Goal: Task Accomplishment & Management: Complete application form

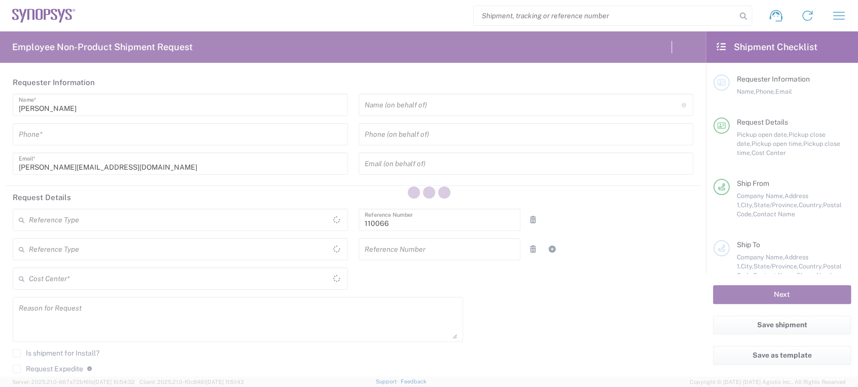
type input "Department"
type input "[GEOGRAPHIC_DATA]"
type input "Delivered at Place"
type input "[GEOGRAPHIC_DATA]"
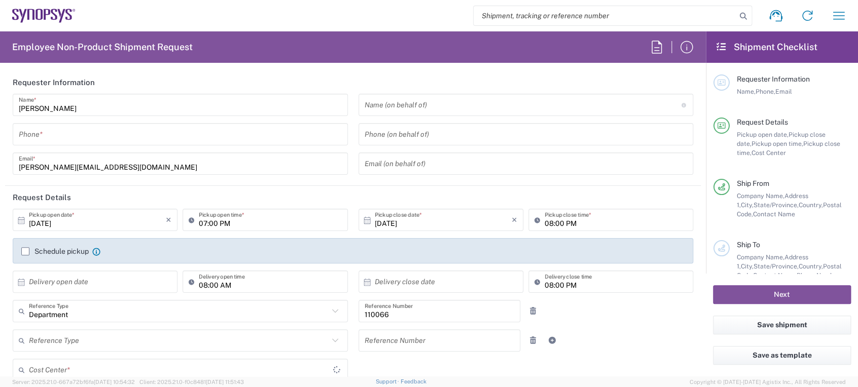
type input "[US_STATE]"
type input "US01, CIO, IT, ESS2 110066"
click at [202, 131] on input "tel" at bounding box center [180, 135] width 323 height 18
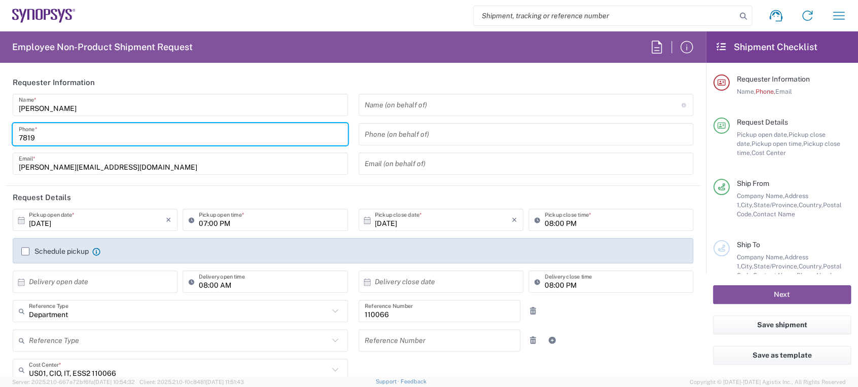
type input "78196"
type input "Marlboro US04"
type input "7819643423"
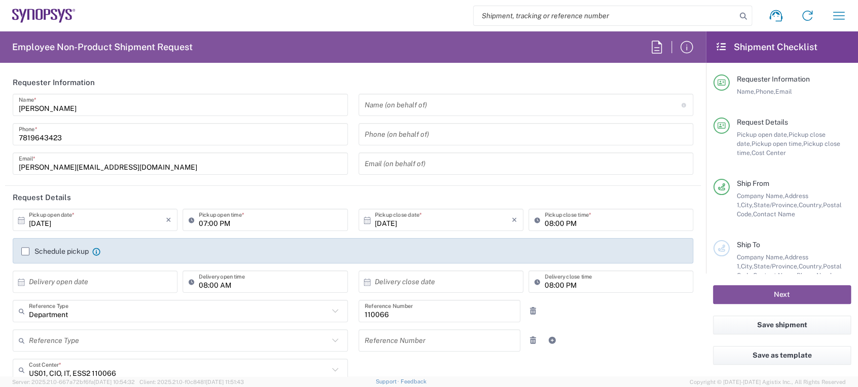
click at [27, 251] on label "Schedule pickup" at bounding box center [54, 251] width 67 height 8
click at [25, 251] on input "Schedule pickup" at bounding box center [25, 251] width 0 height 0
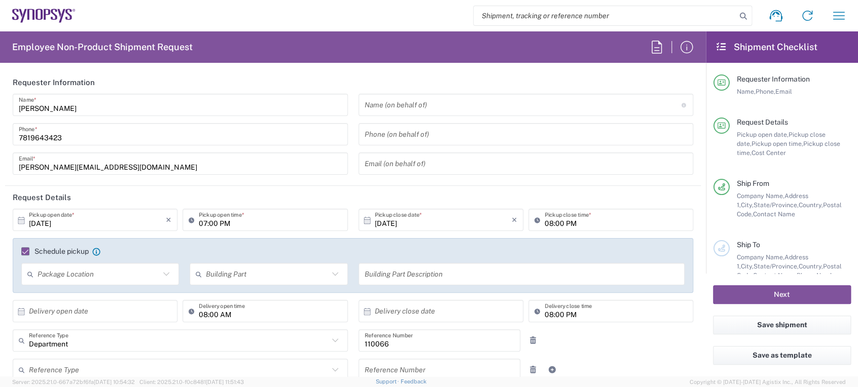
click at [71, 222] on input "[DATE]" at bounding box center [97, 220] width 137 height 18
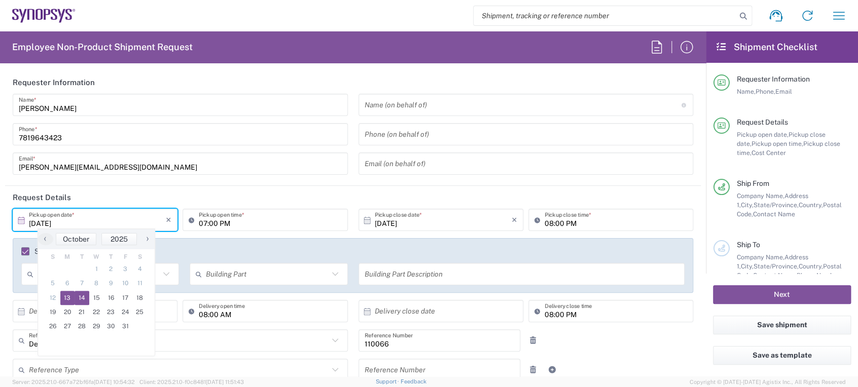
drag, startPoint x: 93, startPoint y: 290, endPoint x: 84, endPoint y: 296, distance: 11.3
click at [84, 296] on span "14" at bounding box center [81, 298] width 15 height 14
type input "[DATE]"
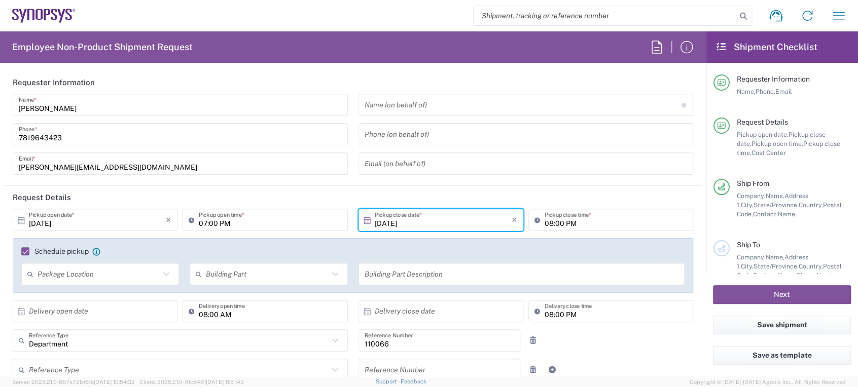
click at [203, 223] on input "07:00 PM" at bounding box center [270, 220] width 142 height 18
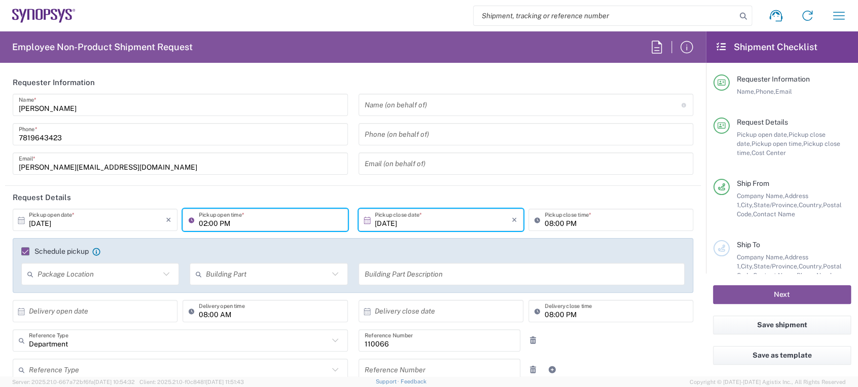
type input "02:00 PM"
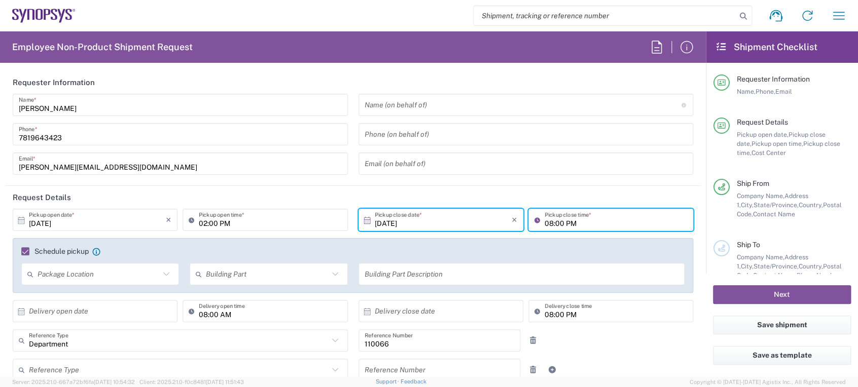
click at [546, 220] on input "08:00 PM" at bounding box center [615, 220] width 142 height 18
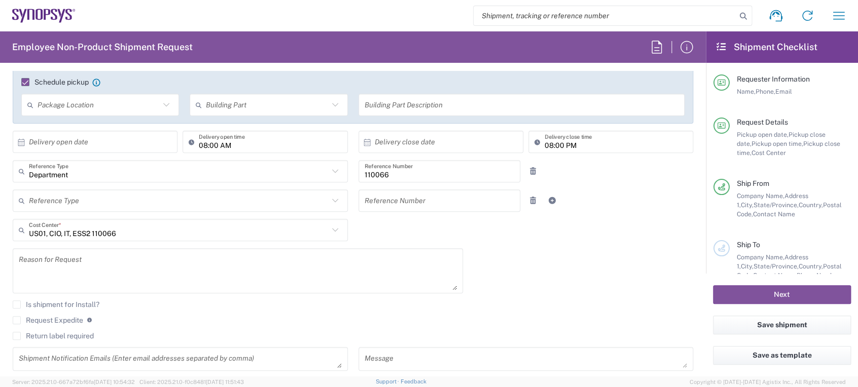
scroll to position [170, 0]
type input "05:00 PM"
click at [119, 273] on textarea at bounding box center [238, 269] width 438 height 39
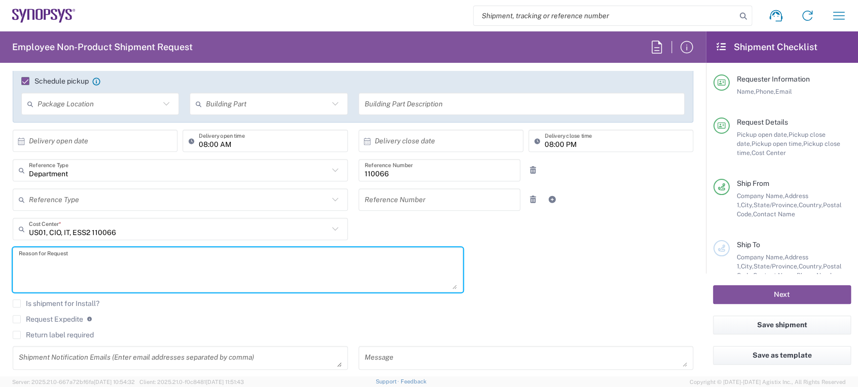
click at [119, 273] on textarea at bounding box center [238, 269] width 438 height 39
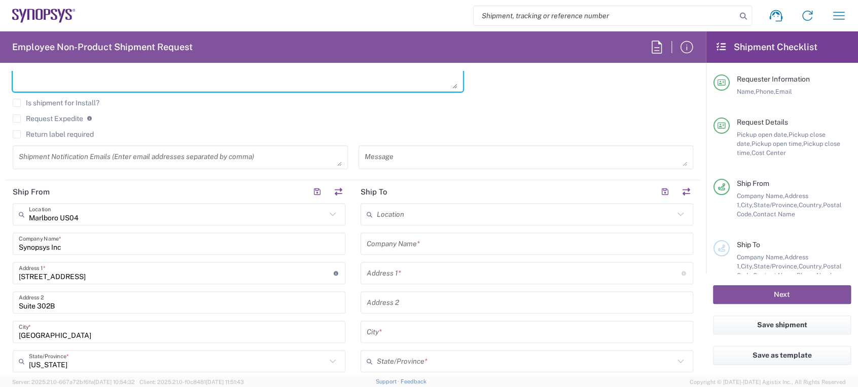
scroll to position [373, 0]
type textarea "HP Systems for [US_STATE]"
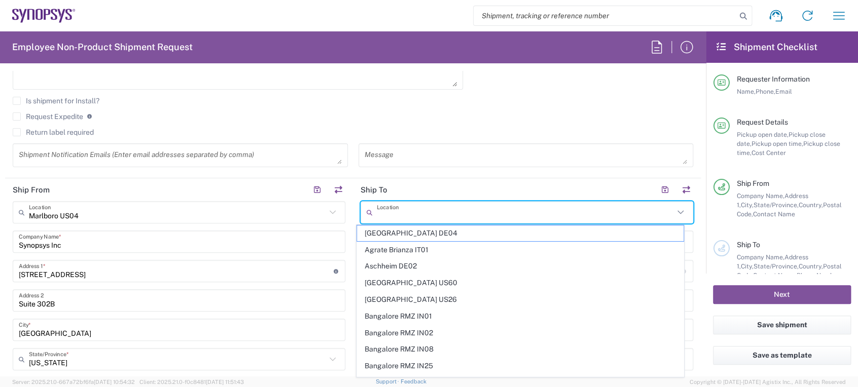
click at [383, 214] on input "text" at bounding box center [525, 213] width 297 height 18
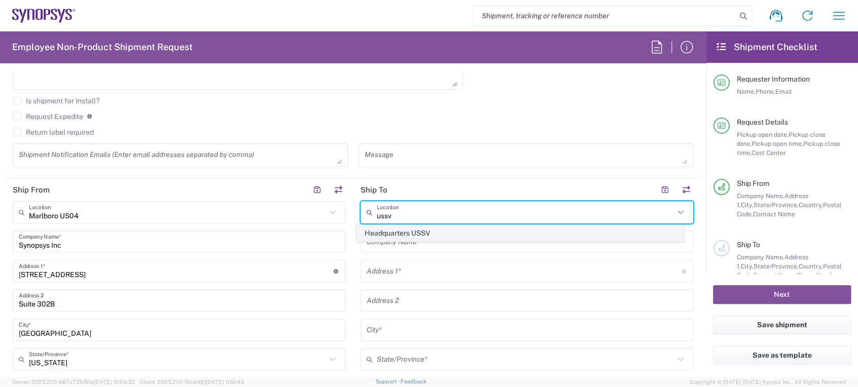
click at [402, 230] on span "Headquarters USSV" at bounding box center [520, 234] width 326 height 16
type input "Headquarters USSV"
type input "Synopsys Headquarters USSV"
type input "[STREET_ADDRESS]"
type input "Sunnyvale"
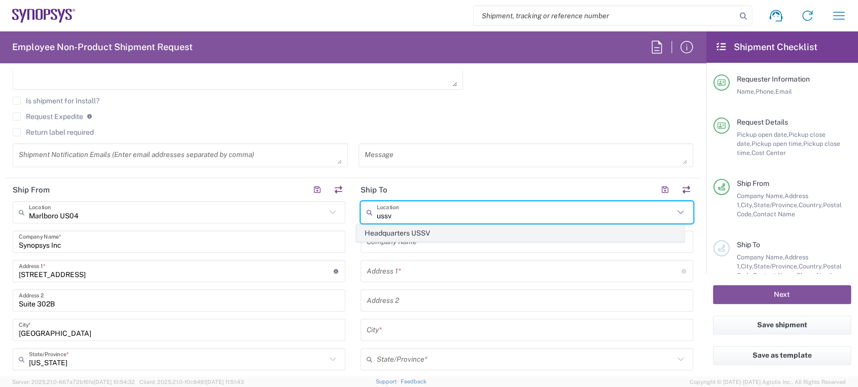
type input "[US_STATE]"
type input "94085"
type input "6505845000"
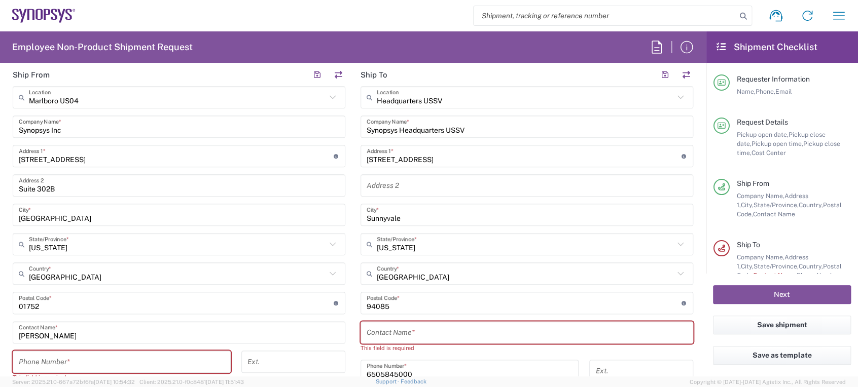
scroll to position [492, 0]
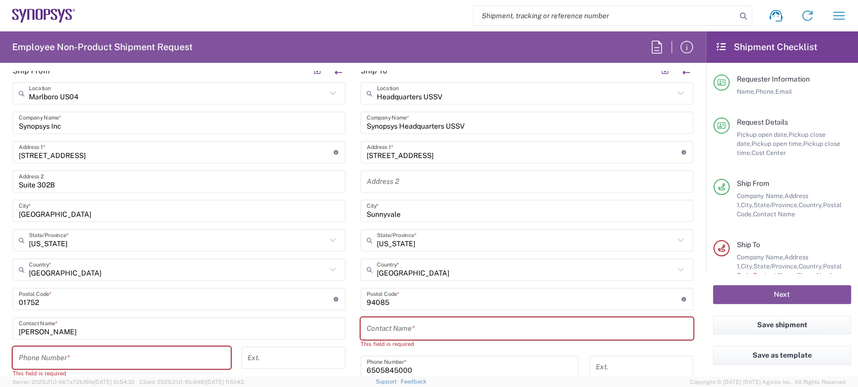
click at [398, 334] on input "text" at bounding box center [526, 329] width 320 height 18
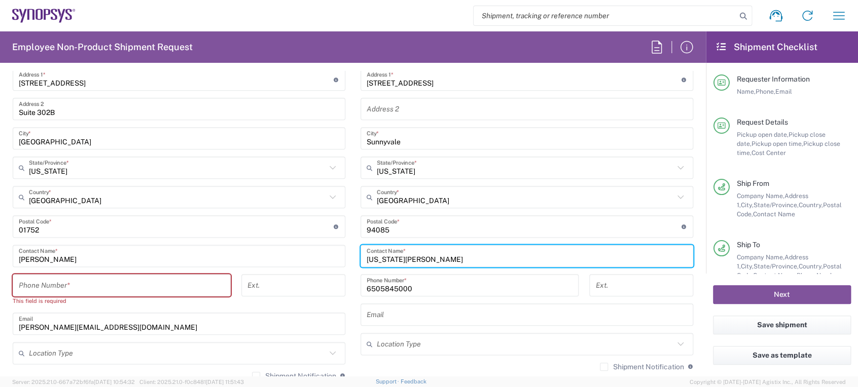
scroll to position [576, 0]
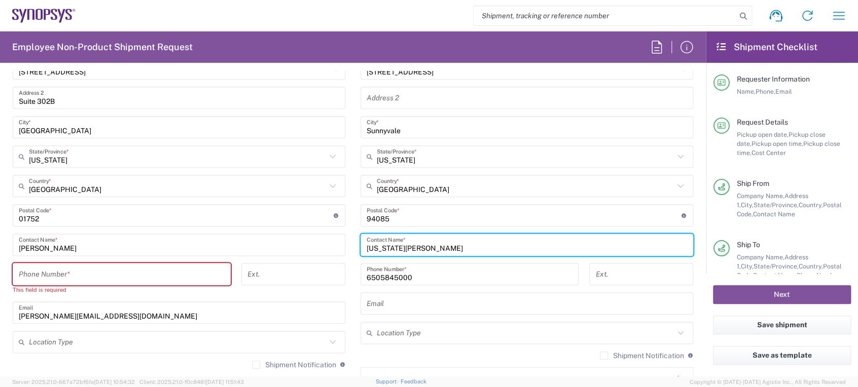
type input "[US_STATE][PERSON_NAME]"
click at [138, 277] on input "tel" at bounding box center [122, 275] width 206 height 18
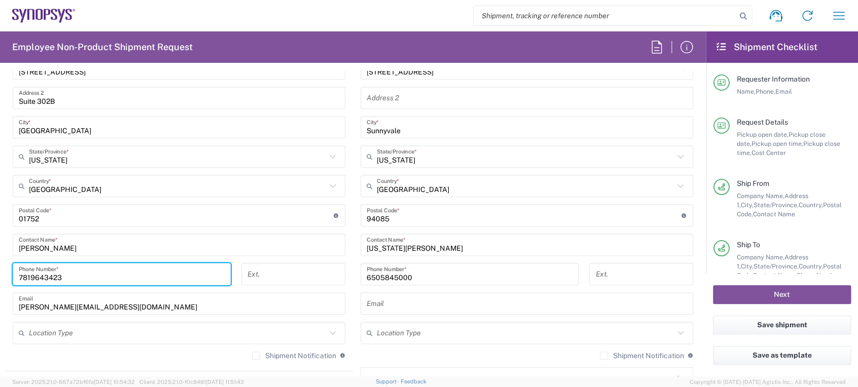
type input "7819643423"
click at [253, 357] on label "Shipment Notification" at bounding box center [294, 356] width 84 height 8
click at [256, 356] on input "Shipment Notification" at bounding box center [256, 356] width 0 height 0
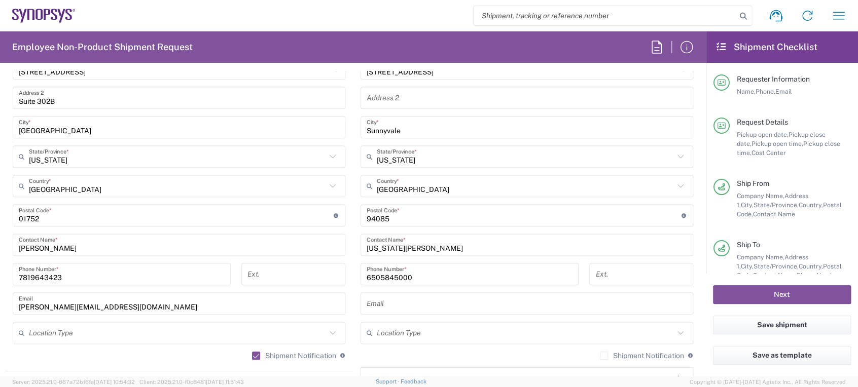
click at [600, 354] on label "Shipment Notification" at bounding box center [642, 356] width 84 height 8
click at [604, 356] on input "Shipment Notification" at bounding box center [604, 356] width 0 height 0
click at [453, 359] on div "Shipment Notification If checked, a shipment notification email will be sent to…" at bounding box center [526, 359] width 332 height 16
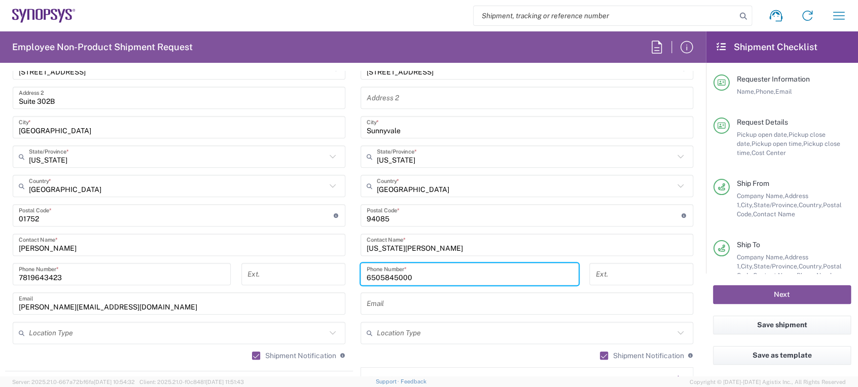
drag, startPoint x: 426, startPoint y: 280, endPoint x: 316, endPoint y: 265, distance: 111.0
click at [316, 265] on div "Ship From [GEOGRAPHIC_DATA] [GEOGRAPHIC_DATA] Location Marlboro [GEOGRAPHIC_DAT…" at bounding box center [352, 202] width 695 height 453
paste input "[PHONE_NUMBER]"
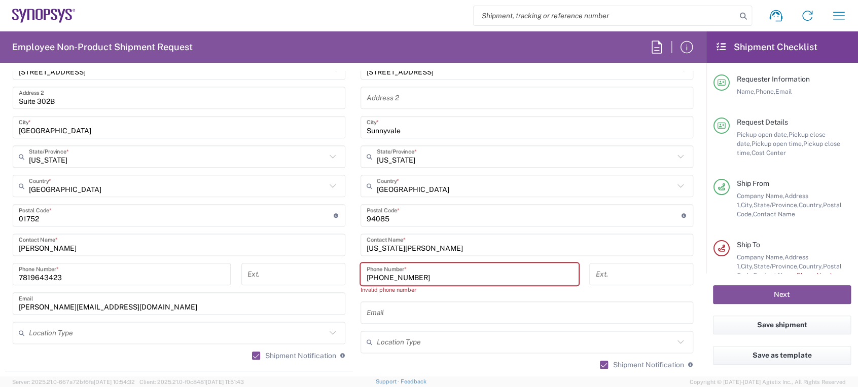
click at [402, 274] on input "[PHONE_NUMBER]" at bounding box center [469, 275] width 206 height 18
click at [384, 273] on input "[PHONE_NUMBER]" at bounding box center [469, 275] width 206 height 18
click at [368, 274] on input "+1.6502798035" at bounding box center [469, 275] width 206 height 18
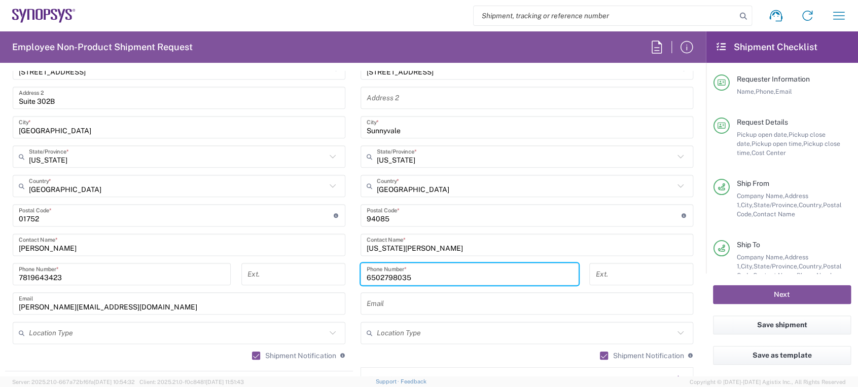
type input "6502798035"
click at [417, 309] on input "text" at bounding box center [526, 304] width 320 height 18
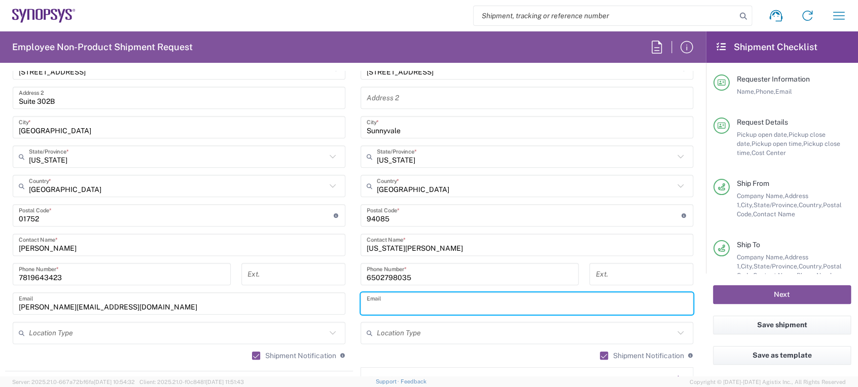
paste input "[PERSON_NAME][EMAIL_ADDRESS][DOMAIN_NAME]"
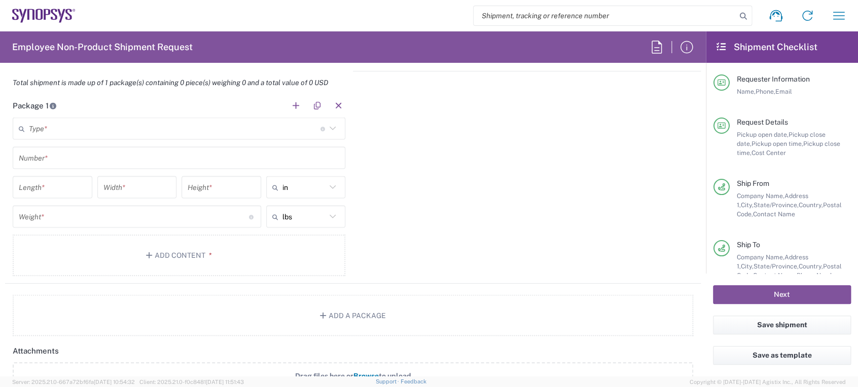
scroll to position [934, 0]
type input "[PERSON_NAME][EMAIL_ADDRESS][DOMAIN_NAME]"
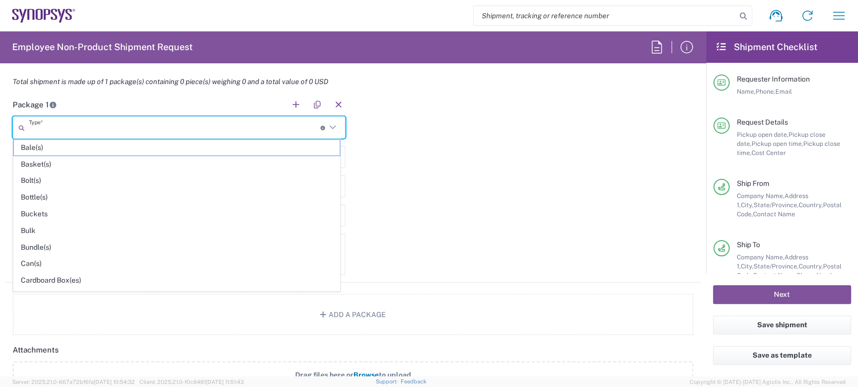
click at [154, 130] on input "text" at bounding box center [174, 128] width 291 height 18
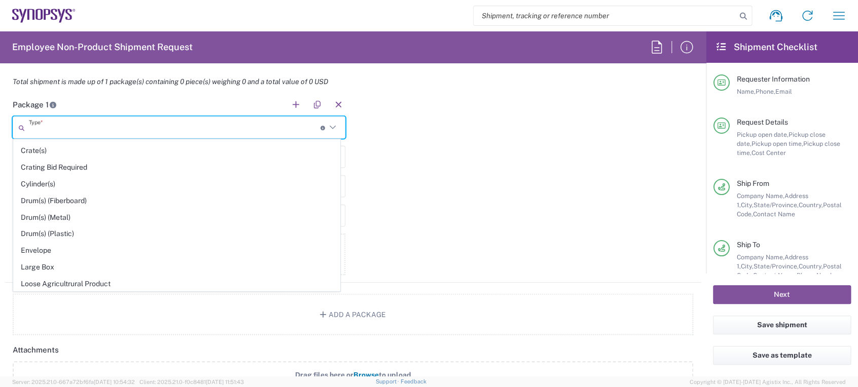
scroll to position [225, 0]
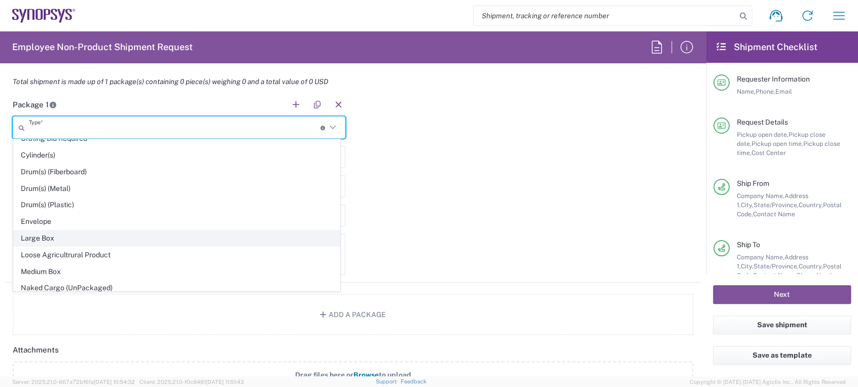
click at [71, 234] on span "Large Box" at bounding box center [177, 239] width 326 height 16
type input "Large Box"
type input "17.5"
type input "12.5"
type input "3"
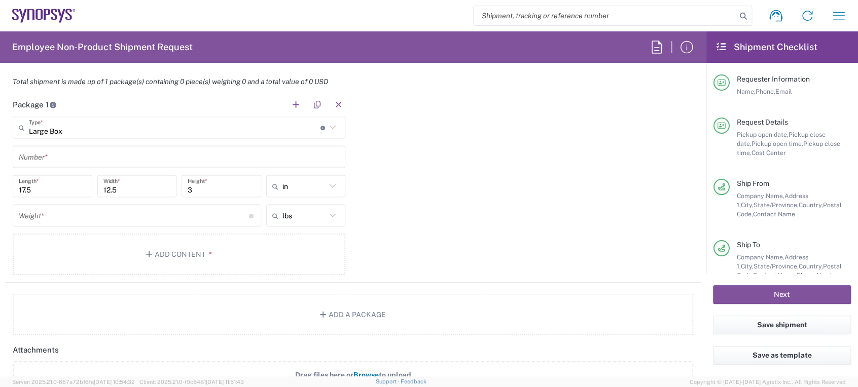
click at [62, 156] on input "text" at bounding box center [179, 157] width 320 height 18
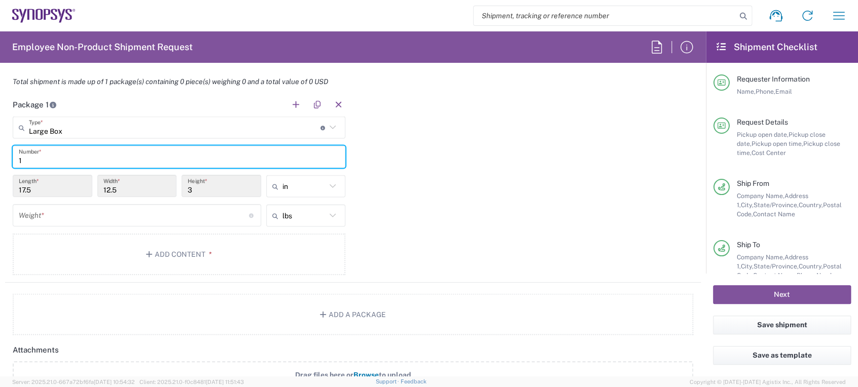
type input "1"
click at [68, 218] on input "number" at bounding box center [134, 216] width 230 height 18
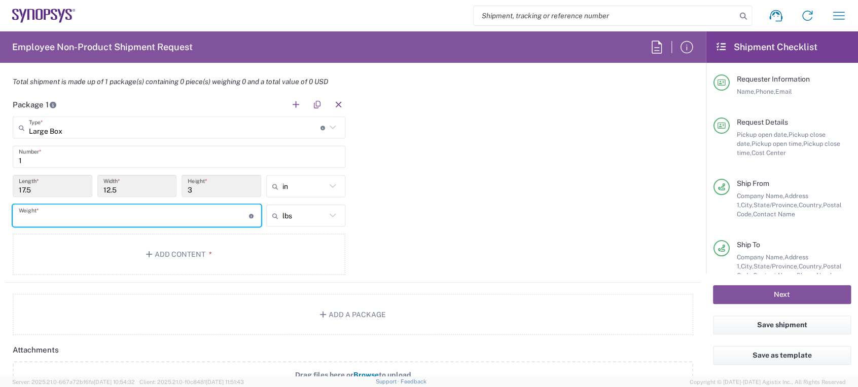
type input "4"
type input "5"
click at [130, 254] on button "Add Content *" at bounding box center [179, 255] width 332 height 42
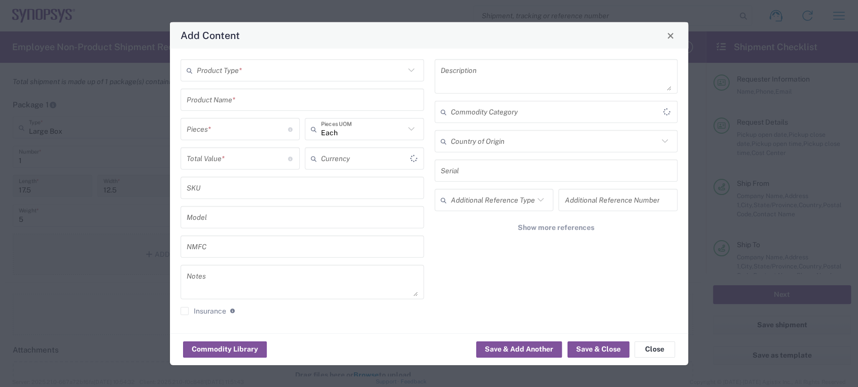
type input "US Dollar"
click at [228, 80] on div "Product Type *" at bounding box center [301, 70] width 243 height 22
click at [254, 52] on div "Product Type * Product Name * Pieces * Number of pieces inside all the packages…" at bounding box center [429, 191] width 518 height 285
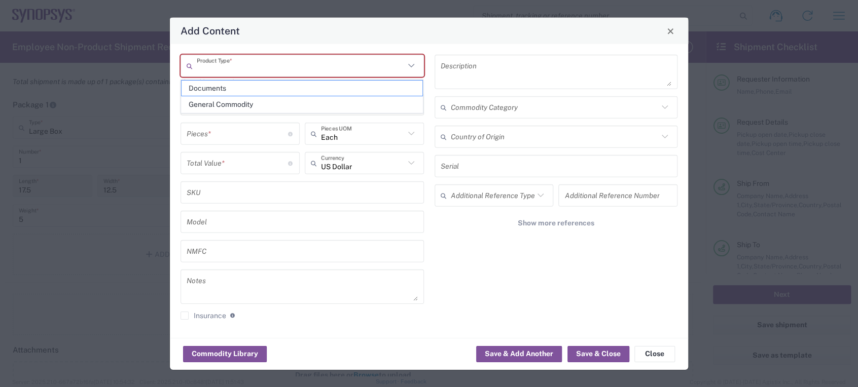
click at [244, 63] on input "text" at bounding box center [301, 66] width 208 height 18
click at [243, 82] on span "Documents" at bounding box center [301, 89] width 241 height 16
type input "Documents"
type input "1"
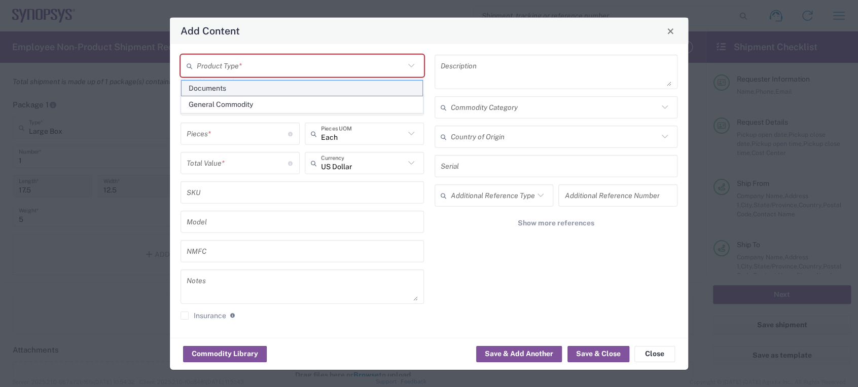
type input "1"
type textarea "Documents"
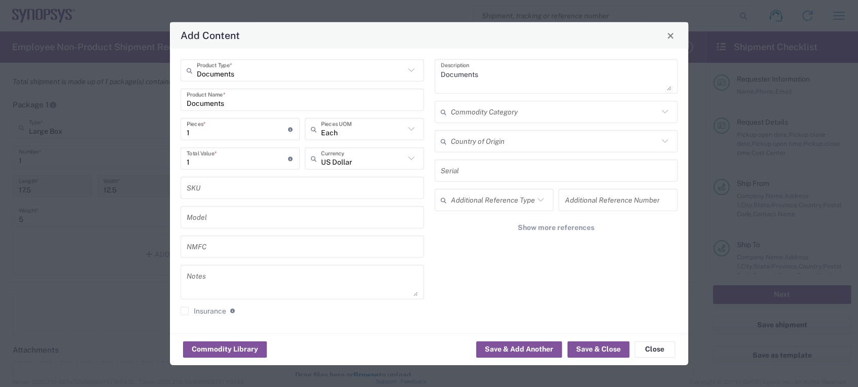
click at [256, 62] on input "Documents" at bounding box center [301, 70] width 208 height 18
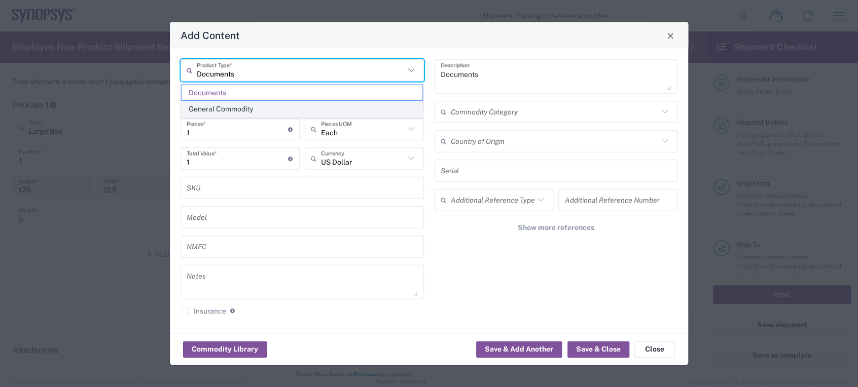
click at [251, 105] on span "General Commodity" at bounding box center [301, 109] width 241 height 16
type input "General Commodity"
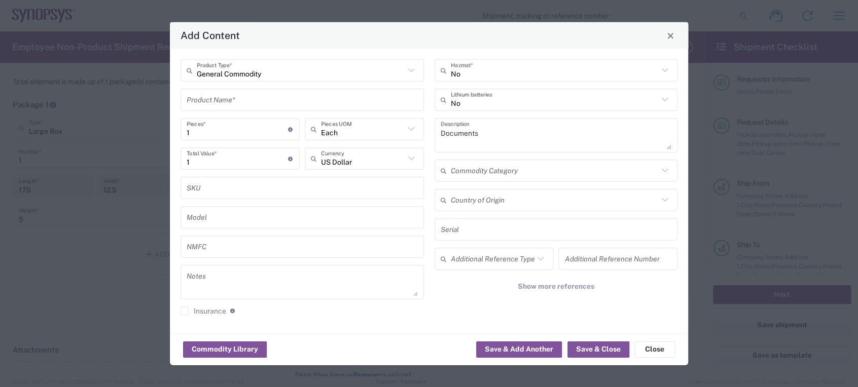
click at [246, 104] on input "text" at bounding box center [302, 100] width 231 height 18
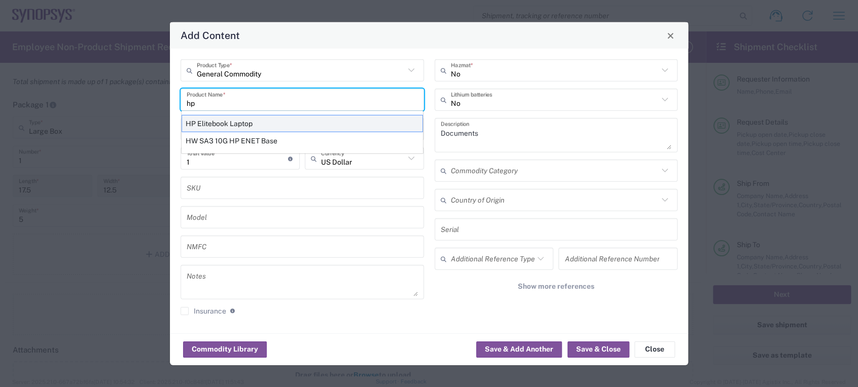
click at [241, 127] on div "HP Elitebook Laptop" at bounding box center [301, 123] width 241 height 17
type input "HP Elitebook Laptop"
type textarea "HP Elitebook Laptop"
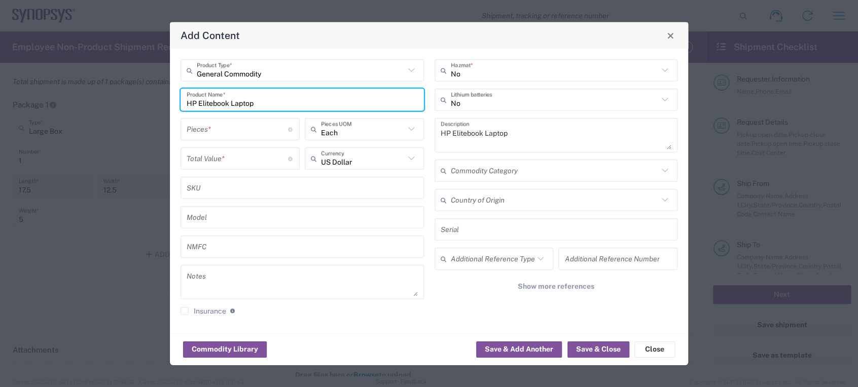
click at [236, 133] on input "number" at bounding box center [237, 129] width 101 height 18
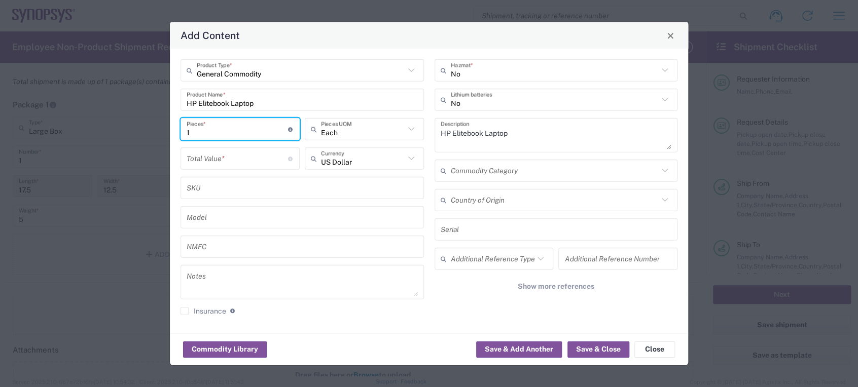
type input "1"
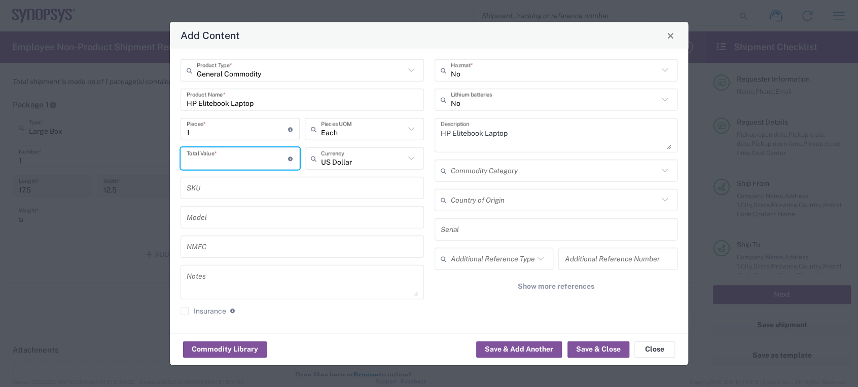
click at [252, 160] on input "number" at bounding box center [237, 159] width 101 height 18
type input "950"
click at [588, 345] on button "Save & Close" at bounding box center [598, 349] width 62 height 16
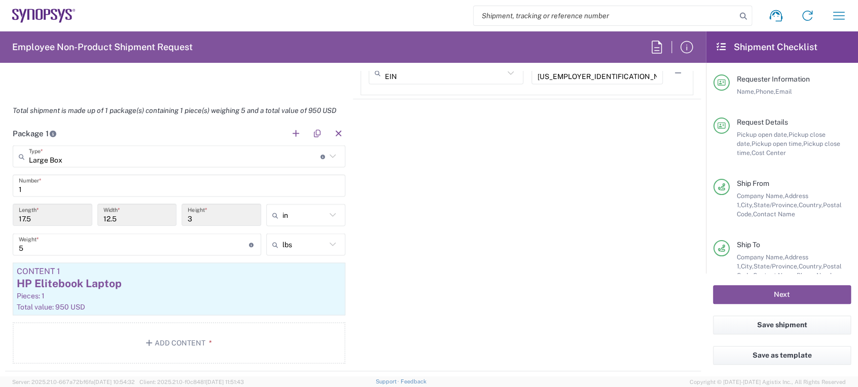
scroll to position [904, 0]
click at [311, 132] on button "button" at bounding box center [317, 134] width 14 height 14
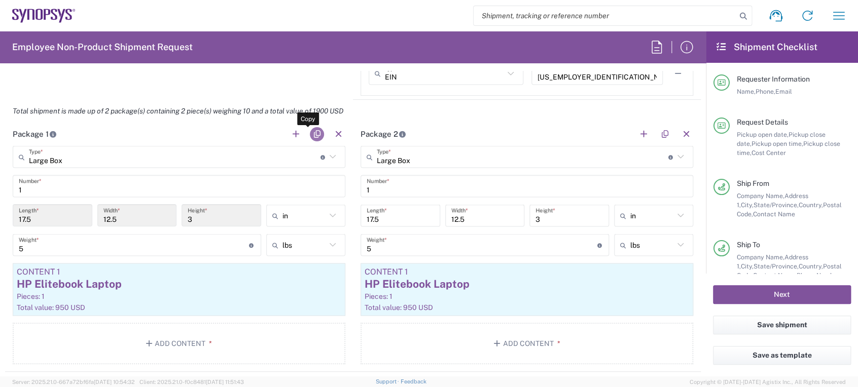
click at [310, 132] on button "button" at bounding box center [317, 134] width 14 height 14
click at [310, 133] on button "button" at bounding box center [317, 134] width 14 height 14
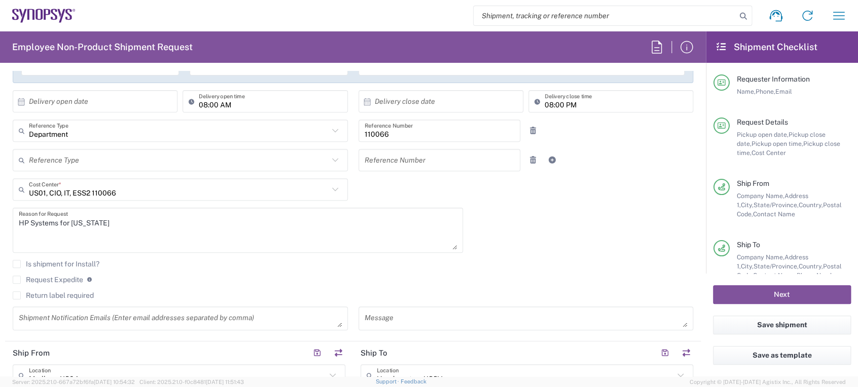
scroll to position [211, 0]
click at [150, 225] on textarea "HP Systems for [US_STATE]" at bounding box center [238, 228] width 438 height 39
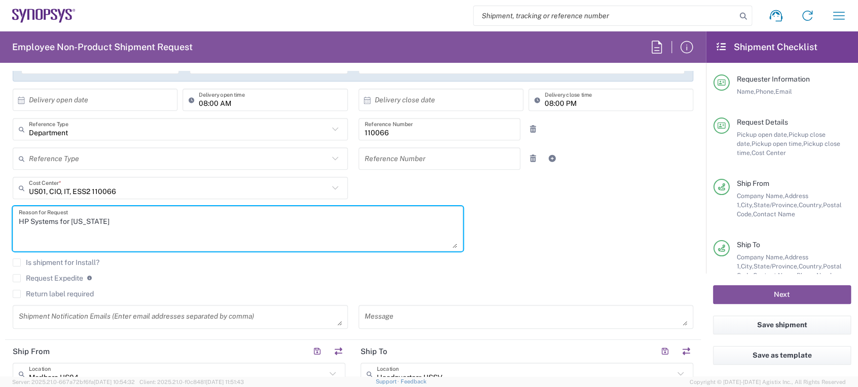
paste textarea "2MQ5070TMY 2MQ5070TMD 2MQ5070TMF 2MQ5070TLW 2MQ5070TMC"
type textarea "HP Systems for [US_STATE] 2MQ5070TMY 2MQ5070TMD 2MQ5070TMF 2MQ5070TLW 2MQ5070TMC"
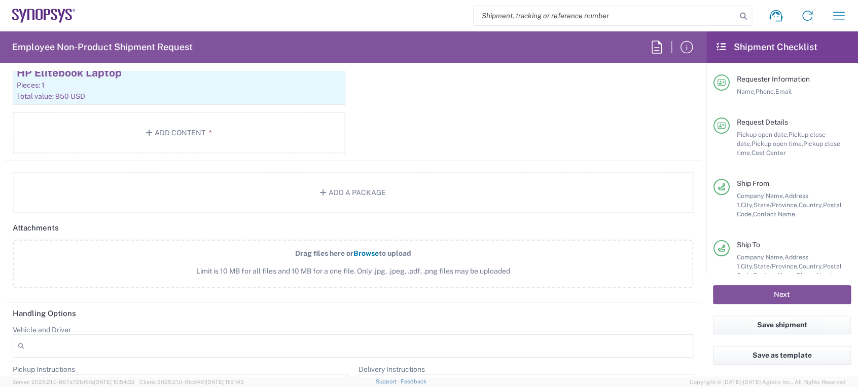
scroll to position [1833, 0]
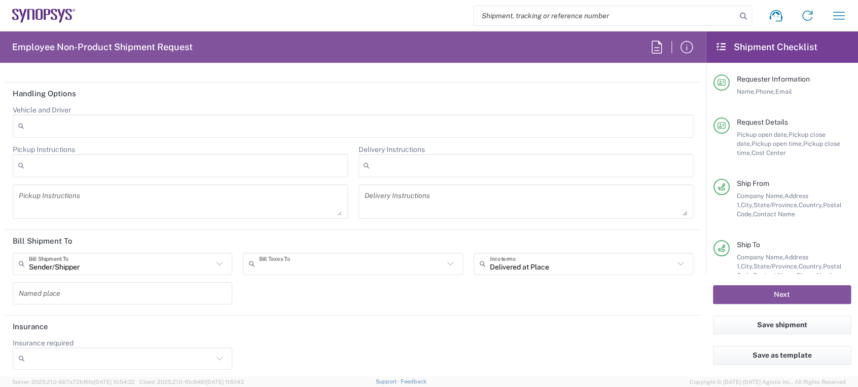
click at [348, 265] on input "text" at bounding box center [351, 264] width 184 height 18
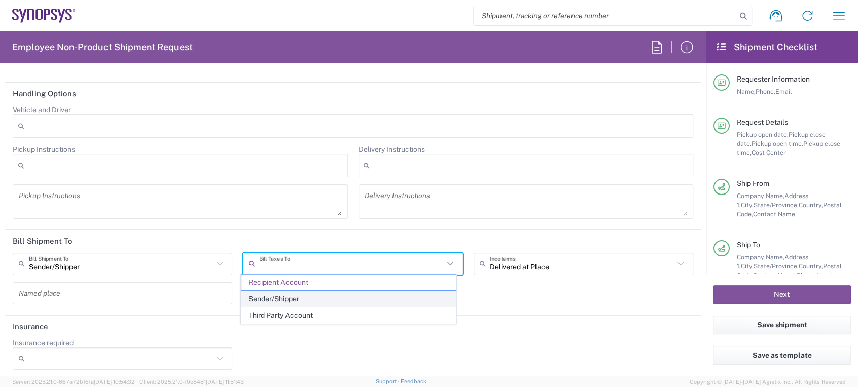
click at [344, 298] on span "Sender/Shipper" at bounding box center [348, 299] width 215 height 16
type input "Sender/Shipper"
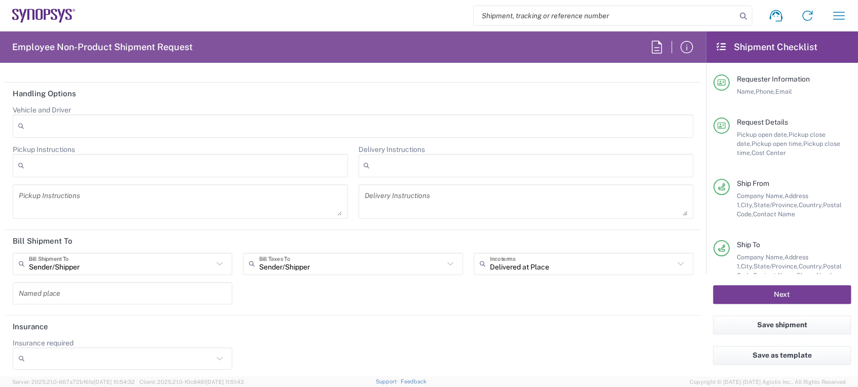
click at [773, 291] on button "Next" at bounding box center [782, 294] width 138 height 19
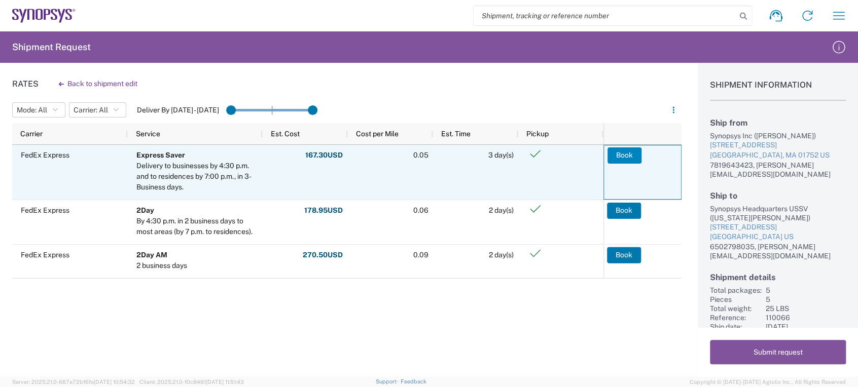
click at [620, 156] on button "Book" at bounding box center [624, 155] width 34 height 16
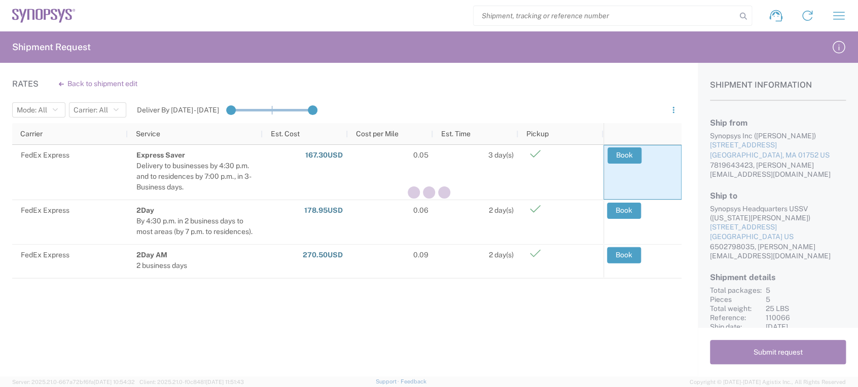
click at [609, 111] on div at bounding box center [429, 193] width 858 height 387
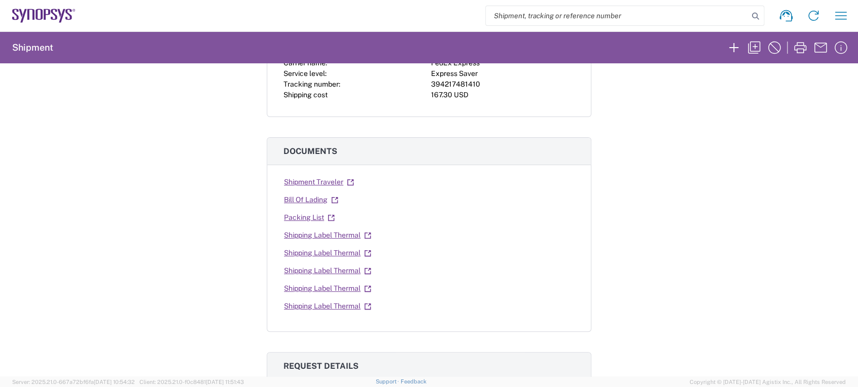
scroll to position [110, 0]
click at [350, 230] on link "Shipping Label Thermal" at bounding box center [327, 235] width 88 height 18
click at [341, 252] on link "Shipping Label Thermal" at bounding box center [327, 253] width 88 height 18
click at [345, 265] on link "Shipping Label Thermal" at bounding box center [327, 271] width 88 height 18
click at [337, 286] on link "Shipping Label Thermal" at bounding box center [327, 288] width 88 height 18
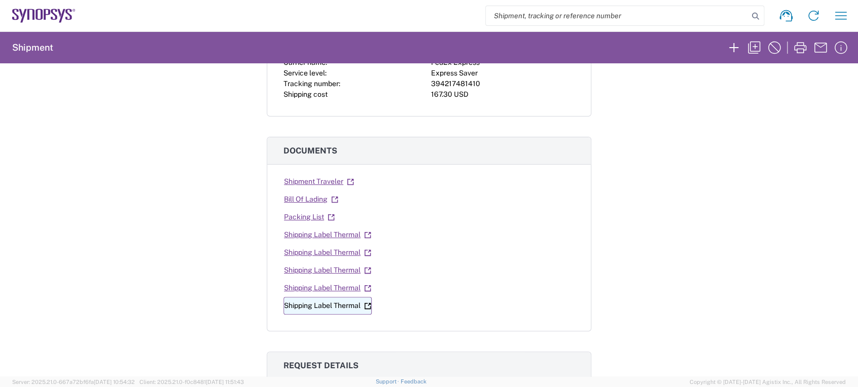
click at [343, 310] on link "Shipping Label Thermal" at bounding box center [327, 306] width 88 height 18
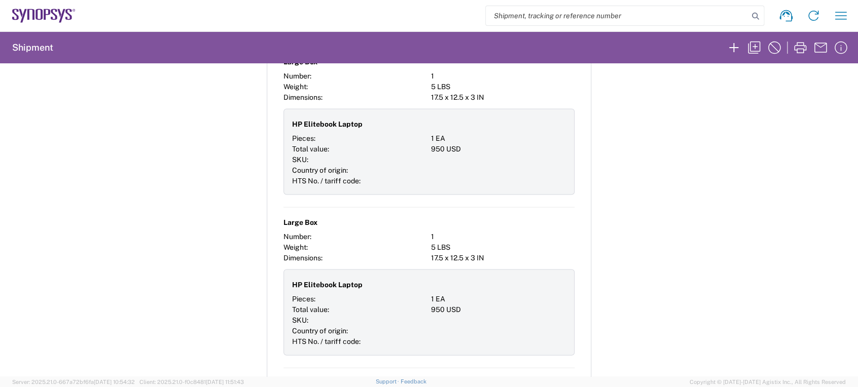
scroll to position [1016, 0]
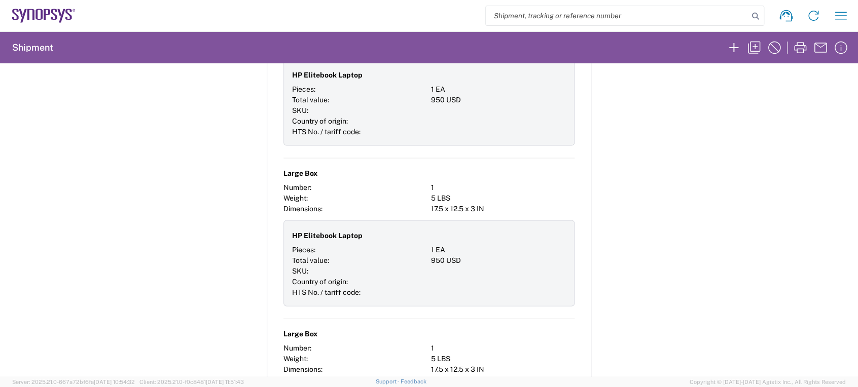
click at [538, 227] on div at bounding box center [498, 236] width 135 height 18
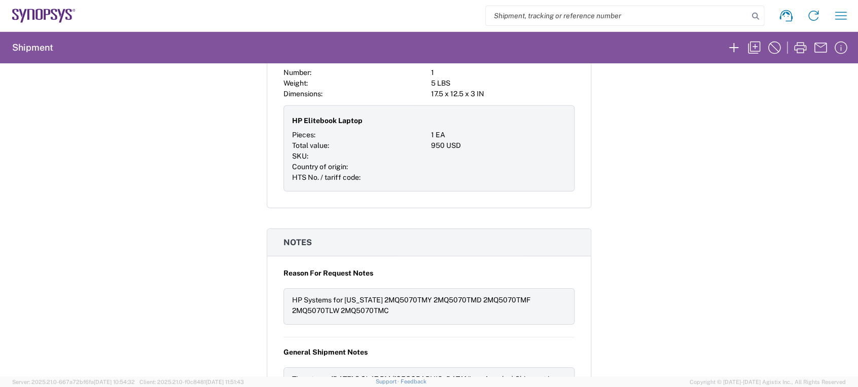
scroll to position [1613, 0]
click at [772, 165] on div "Shipment 57118218 Google Maps Carrier information Carrier name: FedEx Express S…" at bounding box center [429, 219] width 858 height 313
click at [811, 179] on div "Shipment 57118218 Google Maps Carrier information Carrier name: FedEx Express S…" at bounding box center [429, 219] width 858 height 313
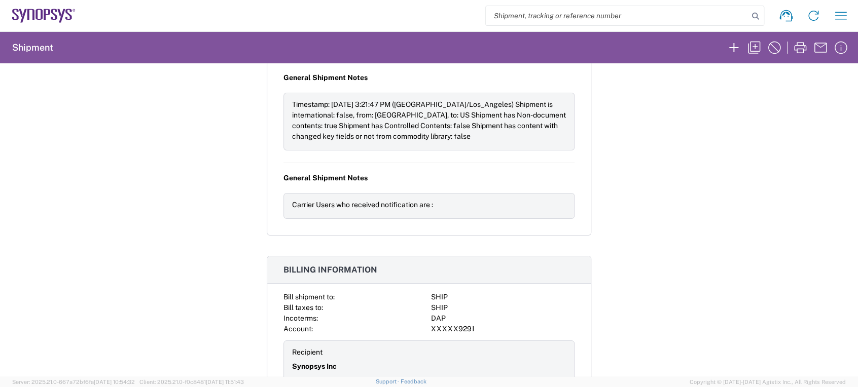
scroll to position [1939, 0]
